Goal: Task Accomplishment & Management: Complete application form

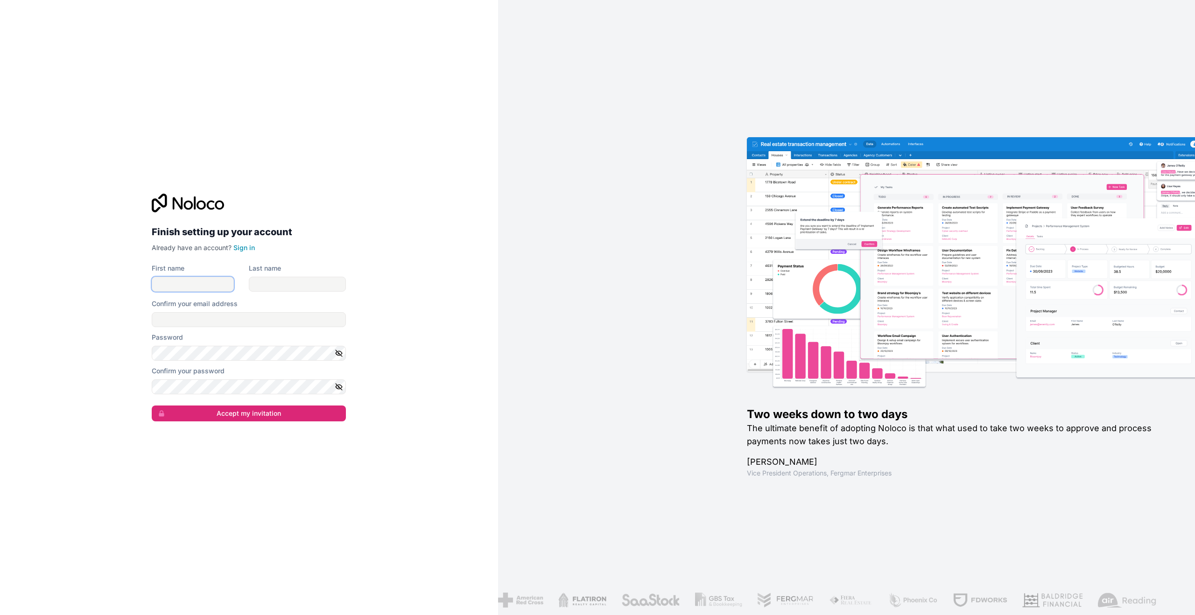
click at [202, 289] on input "First name" at bounding box center [193, 284] width 82 height 15
type input "[PERSON_NAME]"
type input "!"
paste input "[PERSON_NAME][EMAIL_ADDRESS][DOMAIN_NAME]"
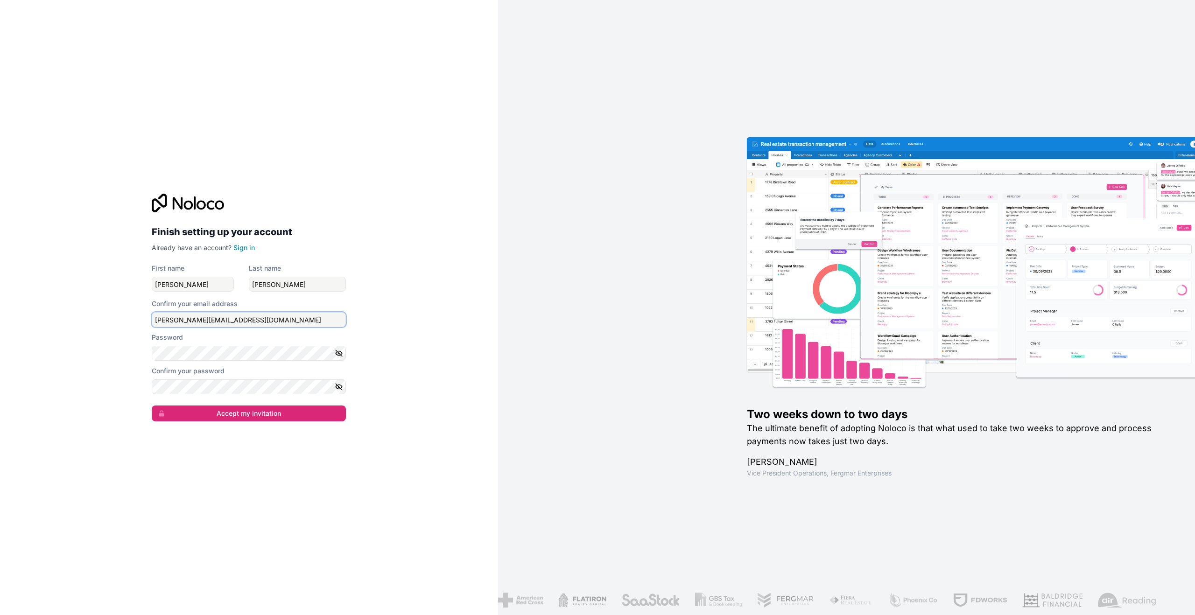
type input "[PERSON_NAME][EMAIL_ADDRESS][DOMAIN_NAME]"
click at [246, 413] on button "Accept my invitation" at bounding box center [249, 414] width 194 height 16
click at [286, 420] on button "Accept my invitation" at bounding box center [249, 414] width 194 height 16
